Goal: Navigation & Orientation: Understand site structure

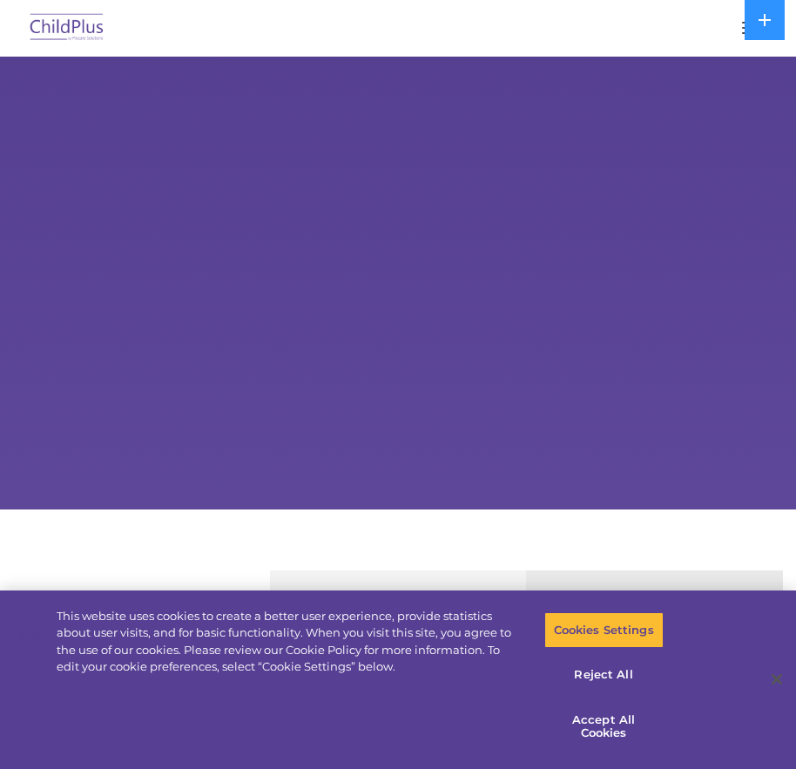
select select "MEDIUM"
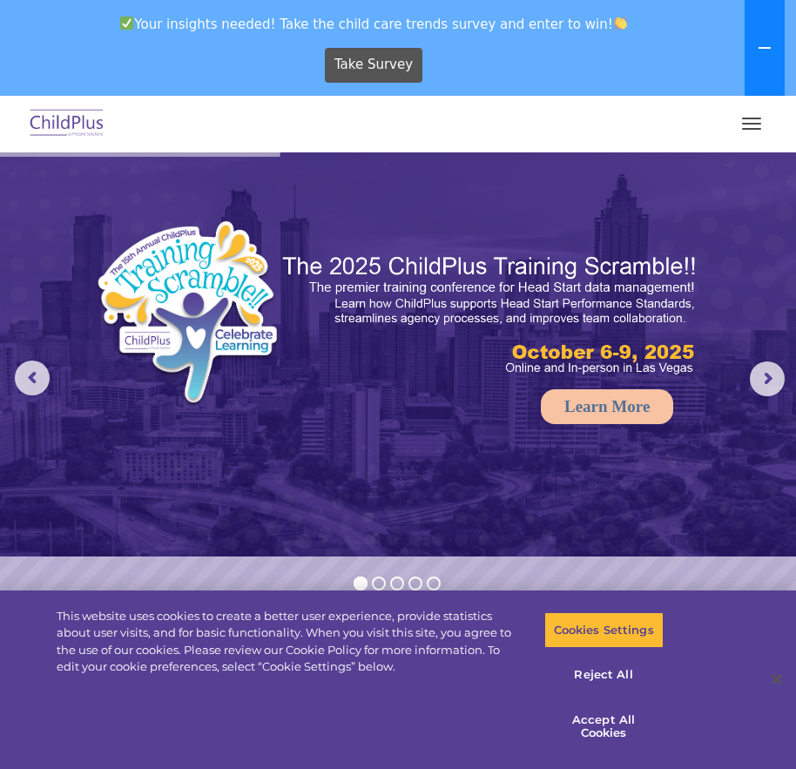
click at [759, 40] on button at bounding box center [765, 48] width 40 height 96
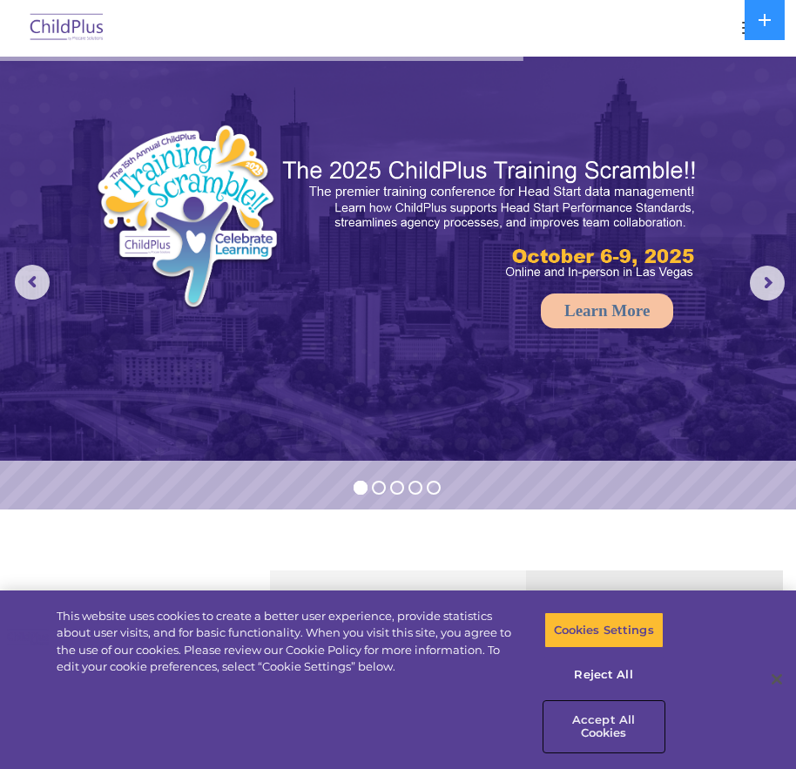
click at [605, 722] on button "Accept All Cookies" at bounding box center [604, 727] width 119 height 50
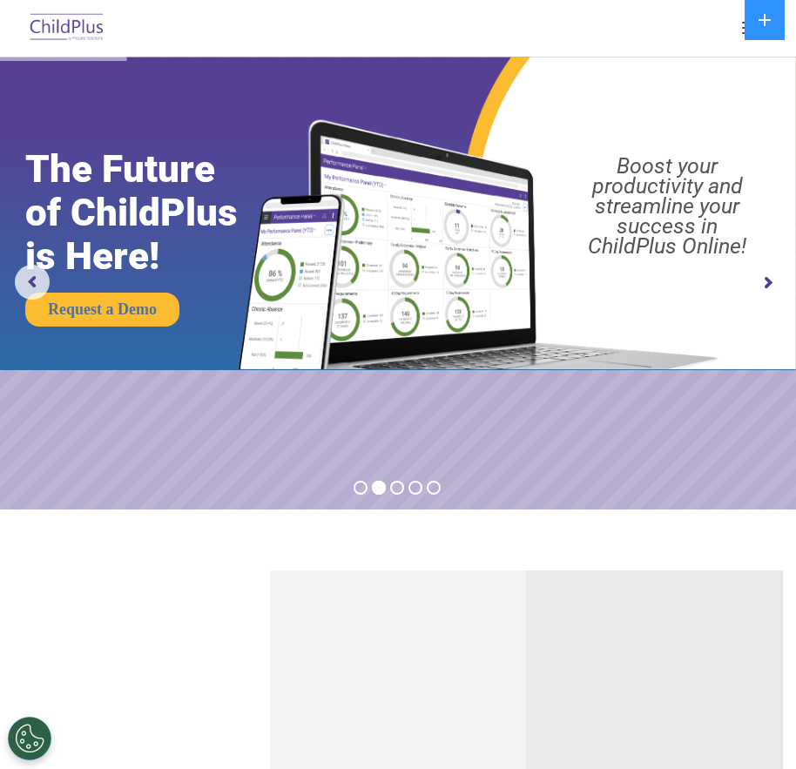
click at [741, 31] on button "button" at bounding box center [752, 28] width 37 height 28
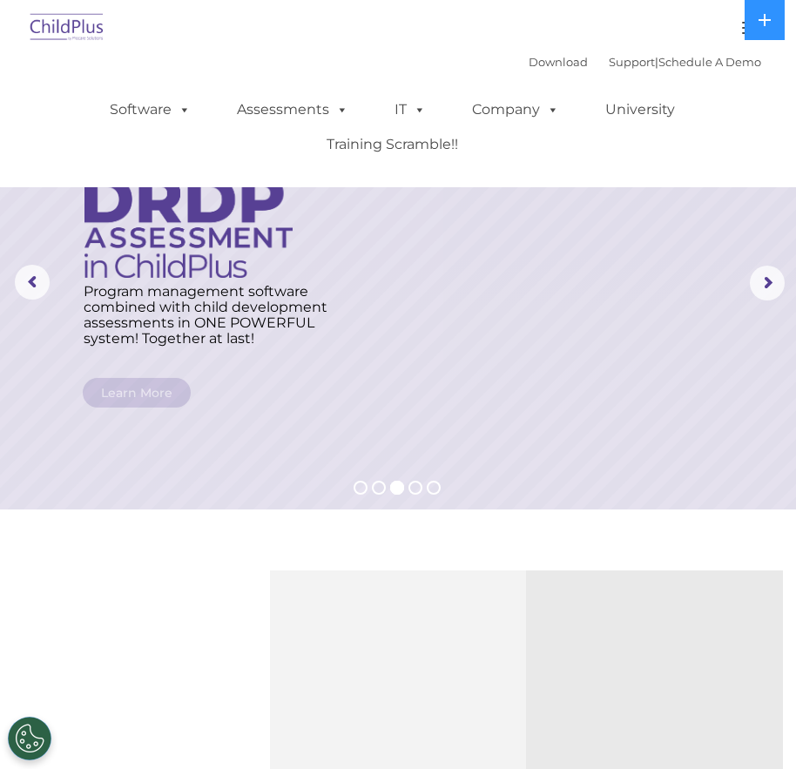
click at [80, 32] on img at bounding box center [67, 28] width 82 height 41
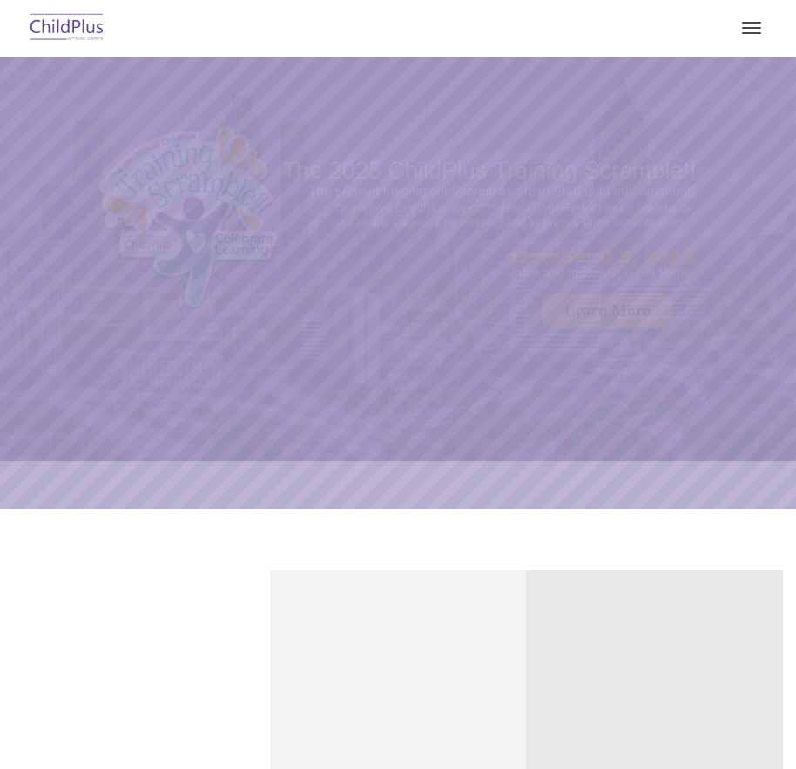
select select "MEDIUM"
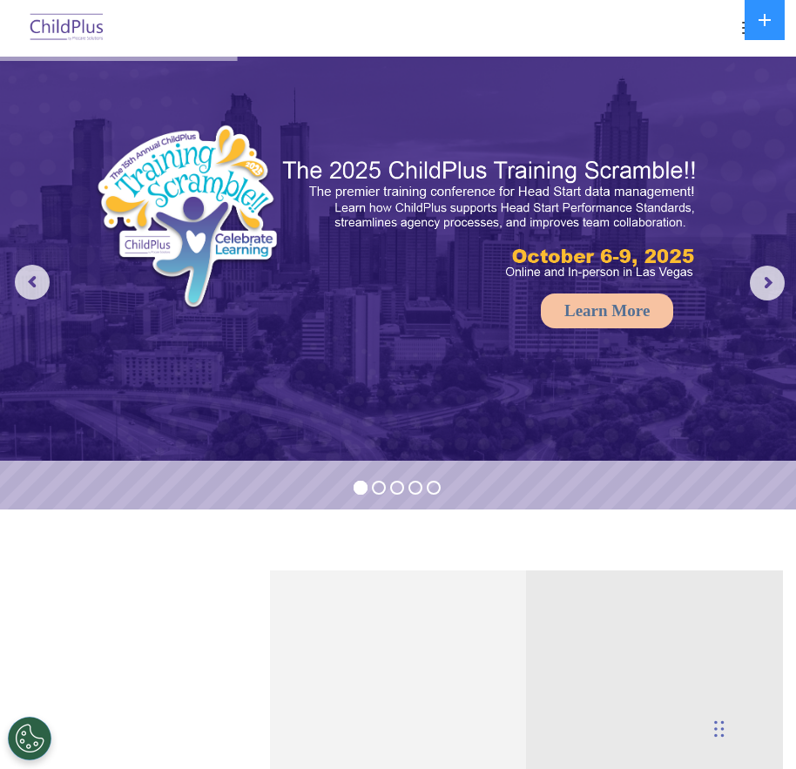
click at [741, 32] on button "button" at bounding box center [752, 28] width 37 height 28
